Goal: Task Accomplishment & Management: Use online tool/utility

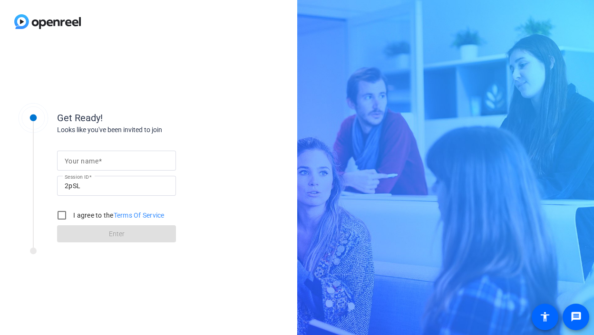
click at [110, 163] on input "Your name" at bounding box center [117, 160] width 104 height 11
type input "[PERSON_NAME]"
click at [63, 216] on input "I agree to the Terms Of Service" at bounding box center [61, 215] width 19 height 19
checkbox input "true"
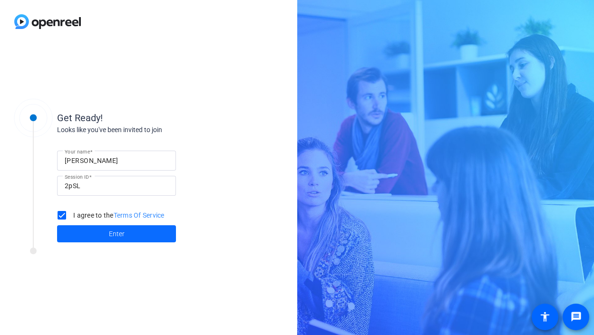
click at [113, 238] on span "Enter" at bounding box center [117, 234] width 16 height 10
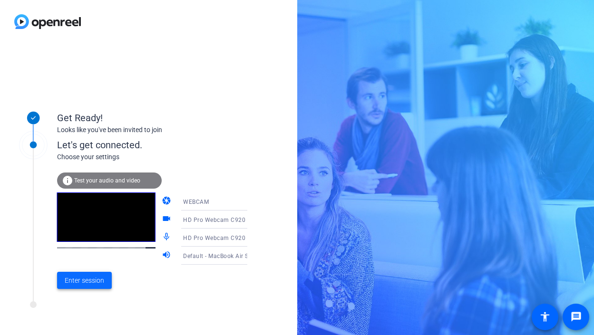
click at [99, 280] on span "Enter session" at bounding box center [84, 281] width 39 height 10
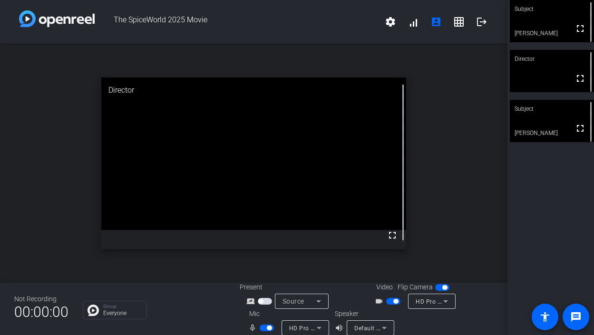
click at [537, 124] on video at bounding box center [551, 121] width 84 height 42
click at [537, 124] on video at bounding box center [551, 121] width 83 height 42
click at [528, 128] on video at bounding box center [551, 121] width 84 height 42
click at [528, 128] on video at bounding box center [551, 121] width 83 height 42
click at [475, 29] on span at bounding box center [481, 21] width 23 height 23
